Goal: Task Accomplishment & Management: Use online tool/utility

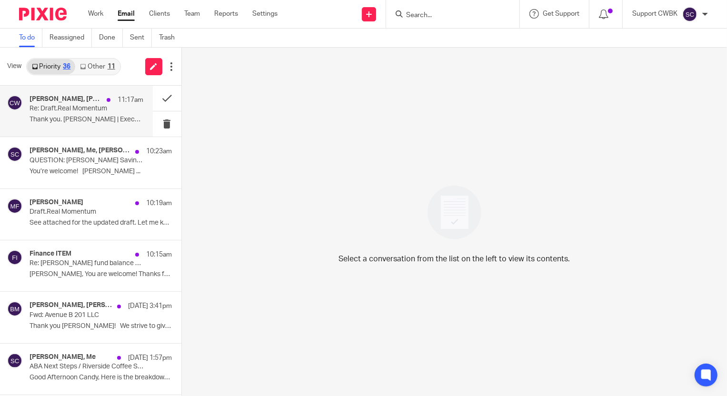
click at [40, 116] on p "Thank you. [PERSON_NAME] | Executive..." at bounding box center [87, 120] width 114 height 8
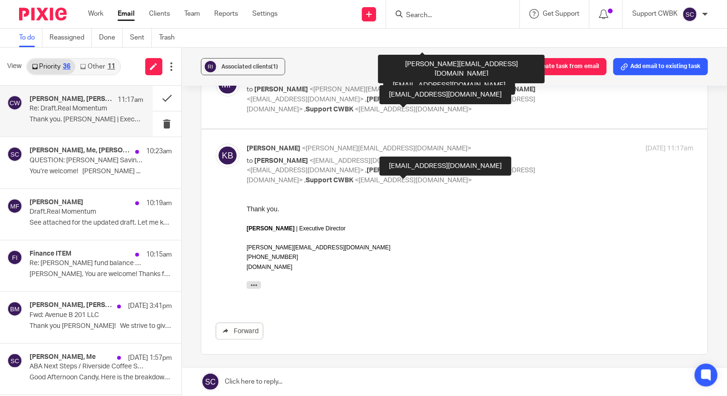
scroll to position [649, 0]
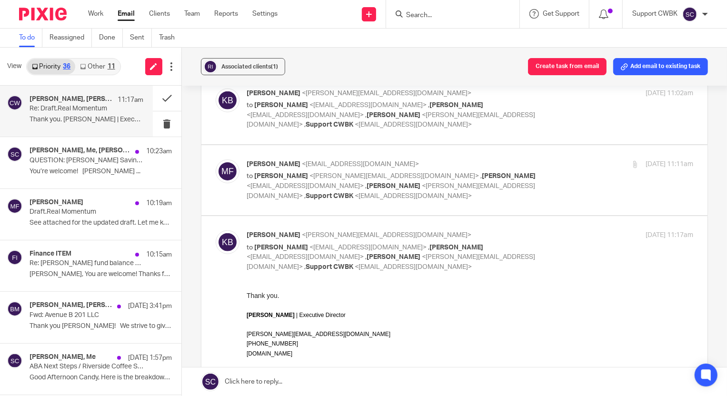
click at [569, 159] on div "[PERSON_NAME] <[EMAIL_ADDRESS][DOMAIN_NAME]> to [PERSON_NAME] <[PERSON_NAME][EM…" at bounding box center [470, 179] width 446 height 41
checkbox input "true"
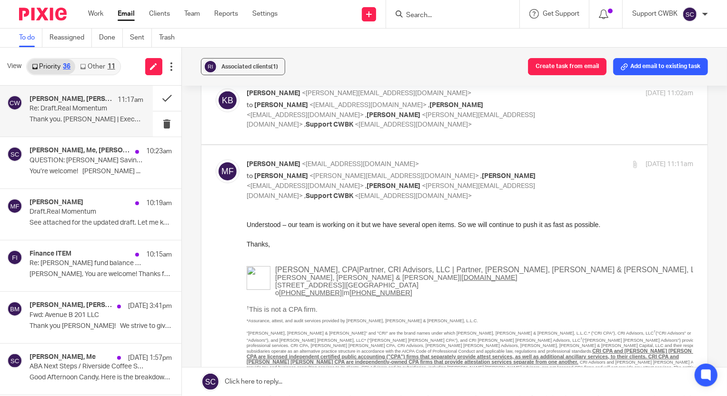
scroll to position [605, 0]
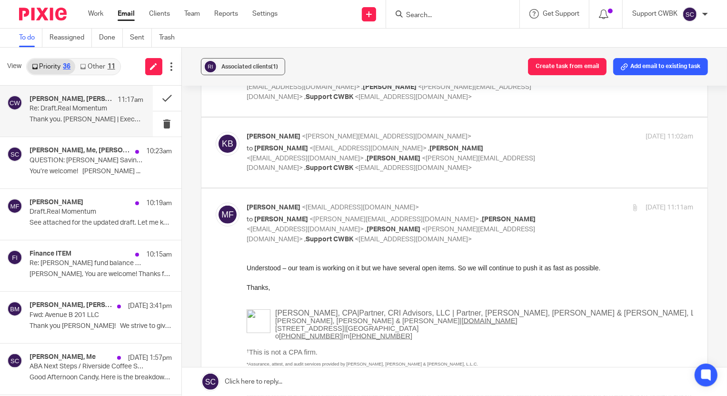
click at [567, 140] on div "[PERSON_NAME] <[PERSON_NAME][EMAIL_ADDRESS][DOMAIN_NAME]> to [PERSON_NAME] <[EM…" at bounding box center [470, 152] width 446 height 41
checkbox input "true"
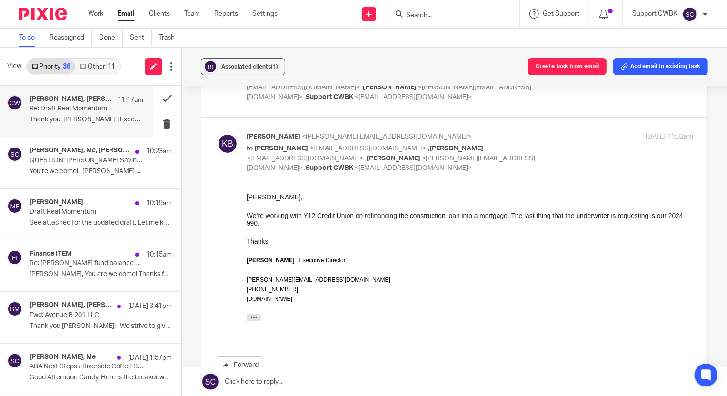
scroll to position [0, 0]
click at [158, 98] on button at bounding box center [167, 98] width 29 height 25
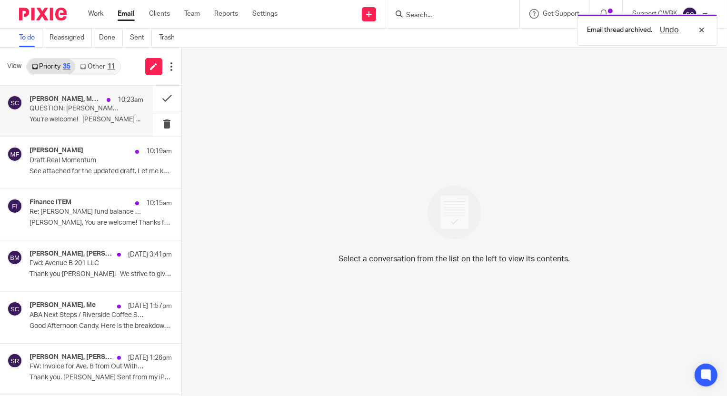
click at [66, 112] on p "QUESTION: [PERSON_NAME] Savings Account Question" at bounding box center [75, 109] width 91 height 8
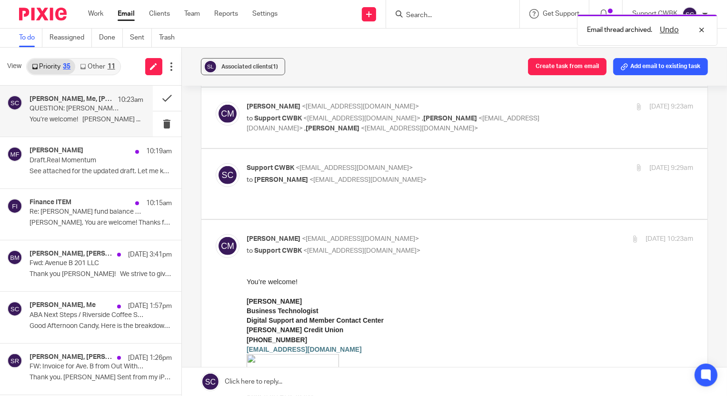
scroll to position [346, 0]
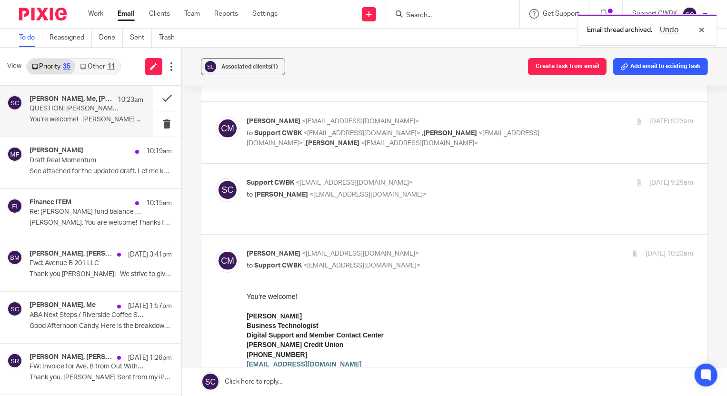
click at [498, 178] on div "Support CWBK <[EMAIL_ADDRESS][DOMAIN_NAME]> to [PERSON_NAME] <[PERSON_NAME][EMA…" at bounding box center [395, 189] width 297 height 22
checkbox input "true"
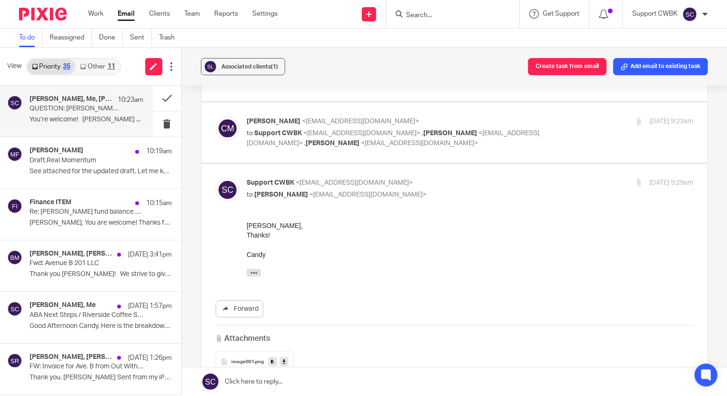
scroll to position [303, 0]
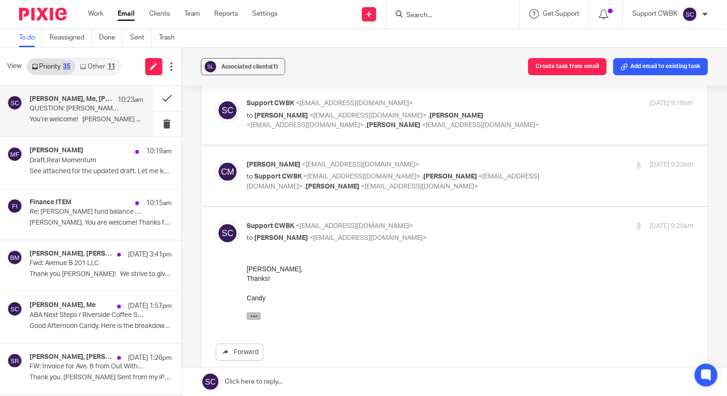
click at [254, 317] on icon "button" at bounding box center [253, 315] width 7 height 7
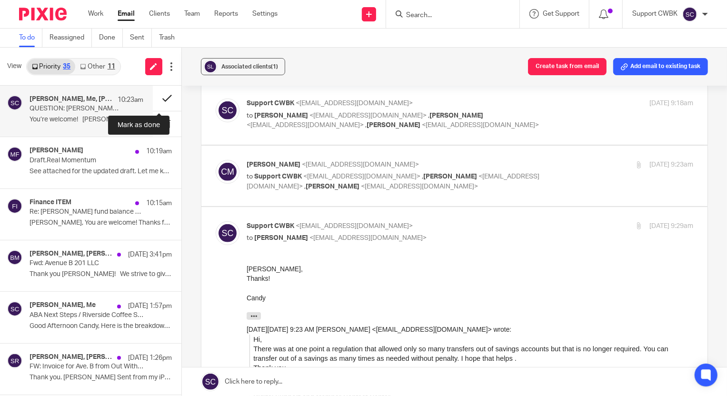
click at [157, 97] on button at bounding box center [167, 98] width 29 height 25
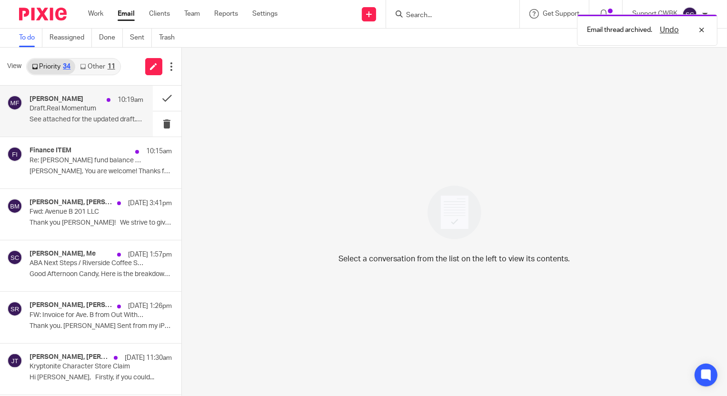
click at [65, 120] on p "See attached for the updated draft. Let me know..." at bounding box center [87, 120] width 114 height 8
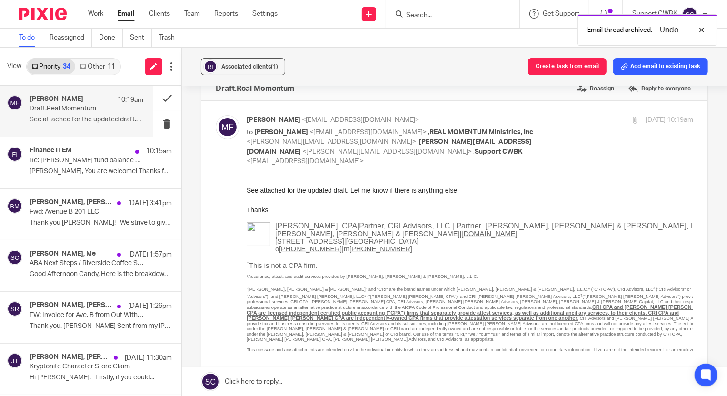
scroll to position [0, 0]
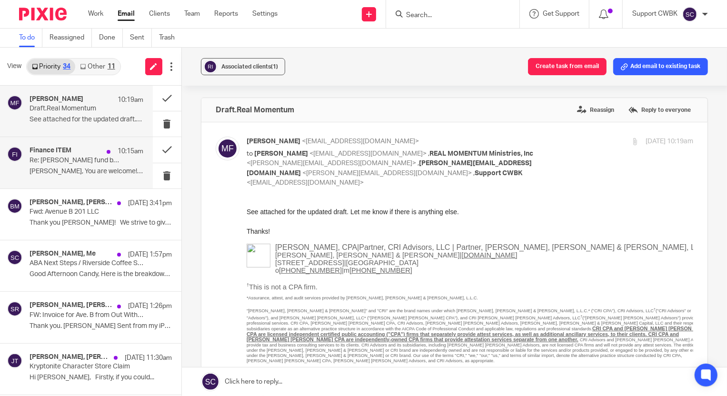
click at [69, 168] on p "[PERSON_NAME], You are welcome! Thanks for the..." at bounding box center [87, 172] width 114 height 8
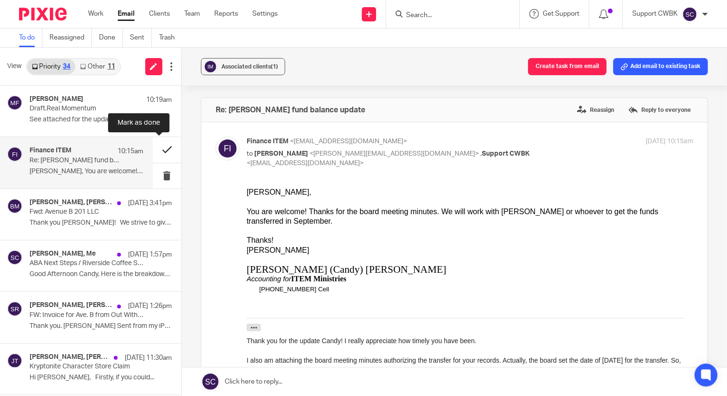
click at [158, 150] on button at bounding box center [167, 149] width 29 height 25
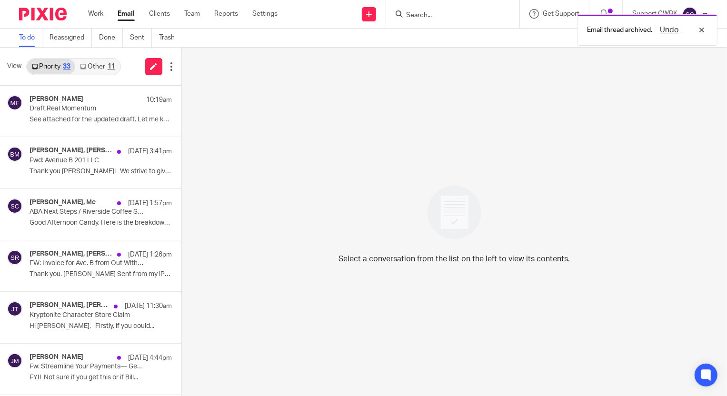
click at [91, 63] on link "Other 11" at bounding box center [97, 66] width 44 height 15
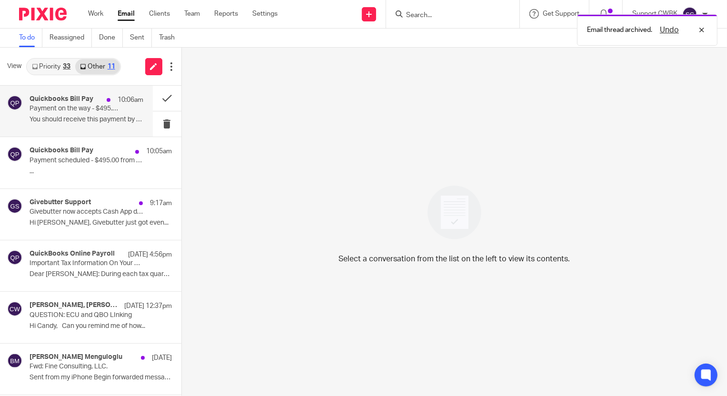
click at [53, 112] on p "Payment on the way - $495.00 from Flats at [PERSON_NAME] Holdings LLC." at bounding box center [75, 109] width 91 height 8
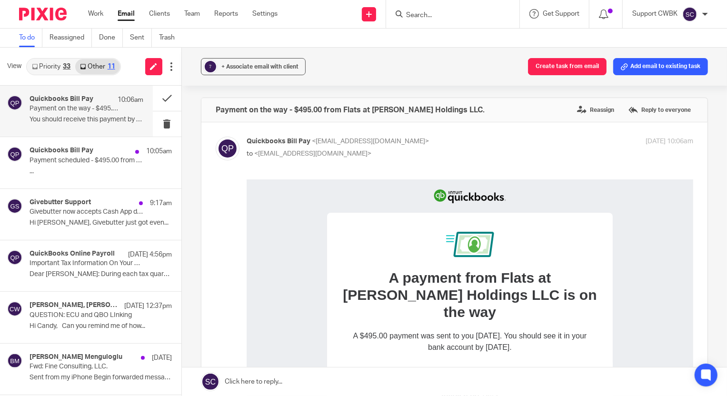
drag, startPoint x: 661, startPoint y: 62, endPoint x: 653, endPoint y: 66, distance: 8.9
click at [661, 62] on button "Add email to existing task" at bounding box center [660, 66] width 95 height 17
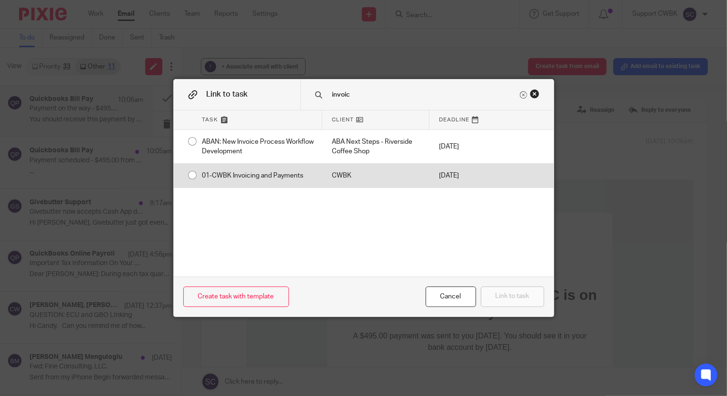
type input "invoic"
click at [338, 176] on div "CWBK" at bounding box center [375, 176] width 107 height 24
radio input "true"
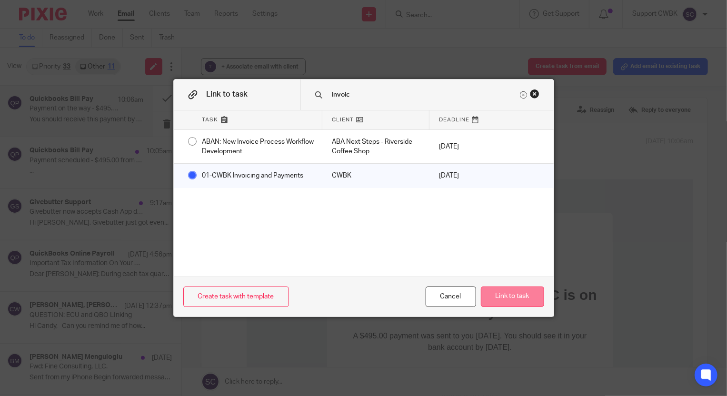
click at [516, 302] on button "Link to task" at bounding box center [512, 297] width 63 height 20
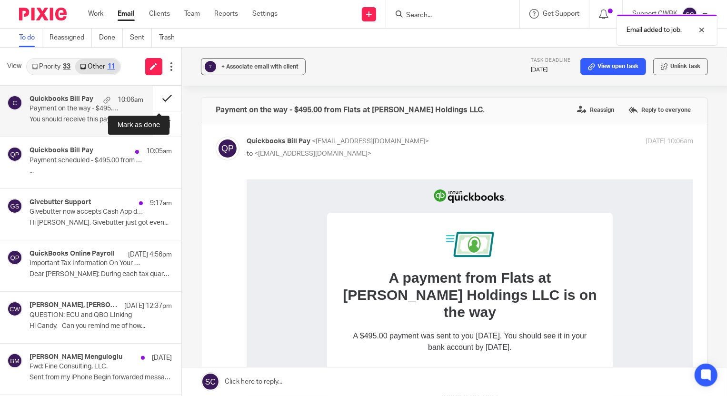
click at [162, 95] on button at bounding box center [167, 98] width 29 height 25
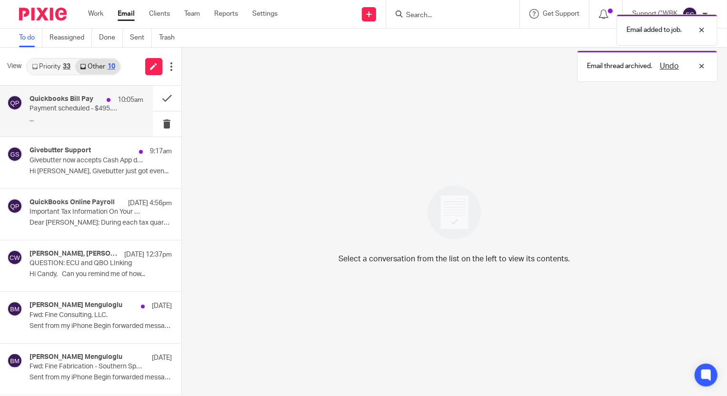
click at [62, 116] on p "..." at bounding box center [87, 120] width 114 height 8
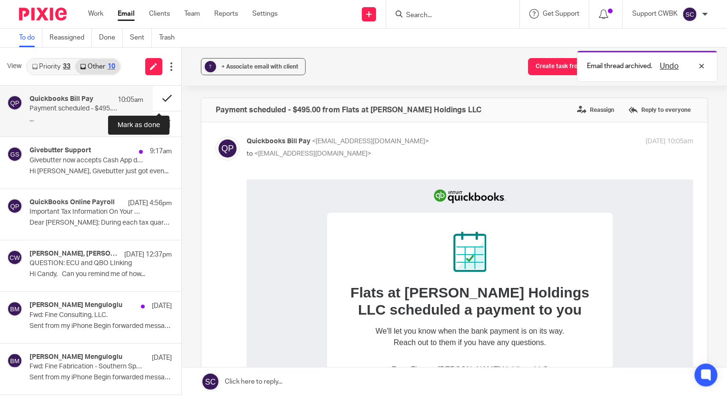
click at [157, 98] on button at bounding box center [167, 98] width 29 height 25
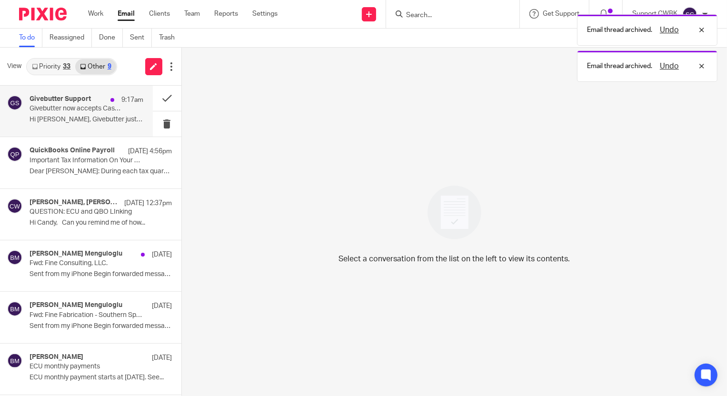
click at [48, 117] on p "Hi [PERSON_NAME], Givebutter just got even..." at bounding box center [87, 120] width 114 height 8
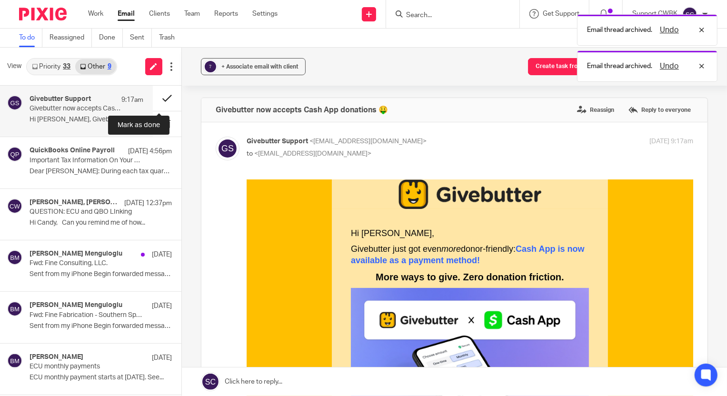
click at [162, 97] on button at bounding box center [167, 98] width 29 height 25
